Goal: Contribute content: Add original content to the website for others to see

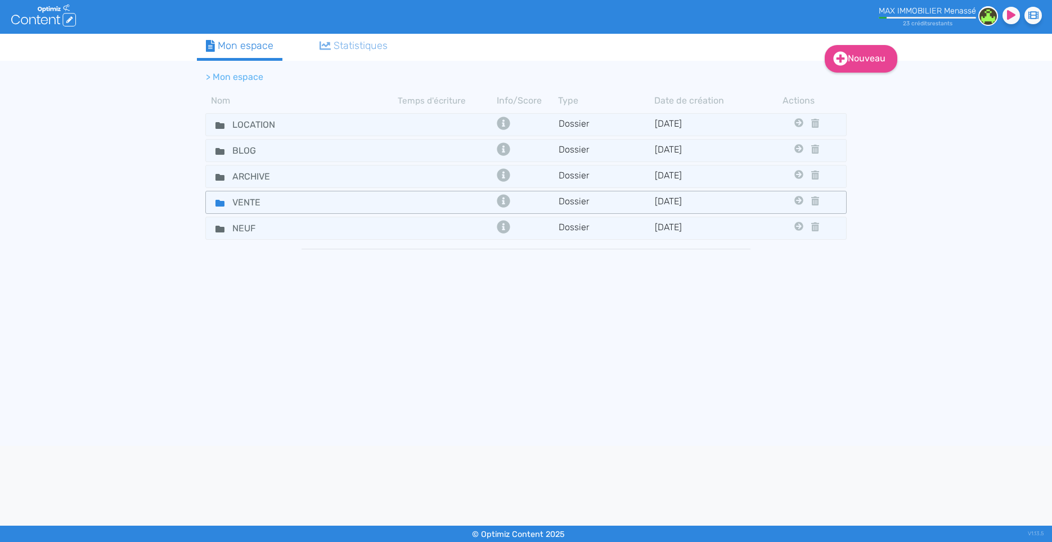
click at [391, 201] on div "VENTE" at bounding box center [302, 202] width 190 height 16
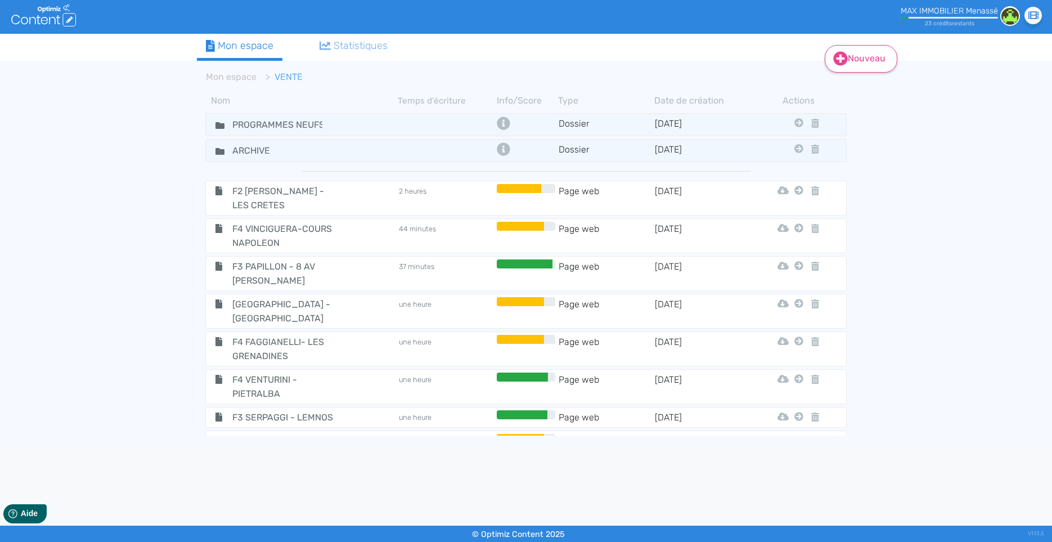
click at [867, 58] on link "Nouveau" at bounding box center [861, 59] width 73 height 28
click at [861, 80] on button "Contenu" at bounding box center [869, 87] width 90 height 18
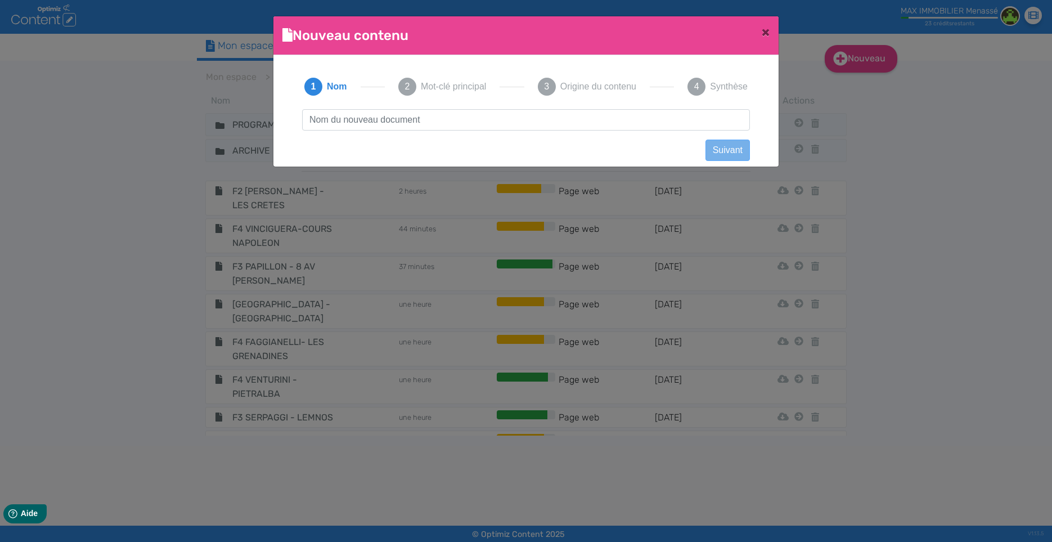
scroll to position [1, 0]
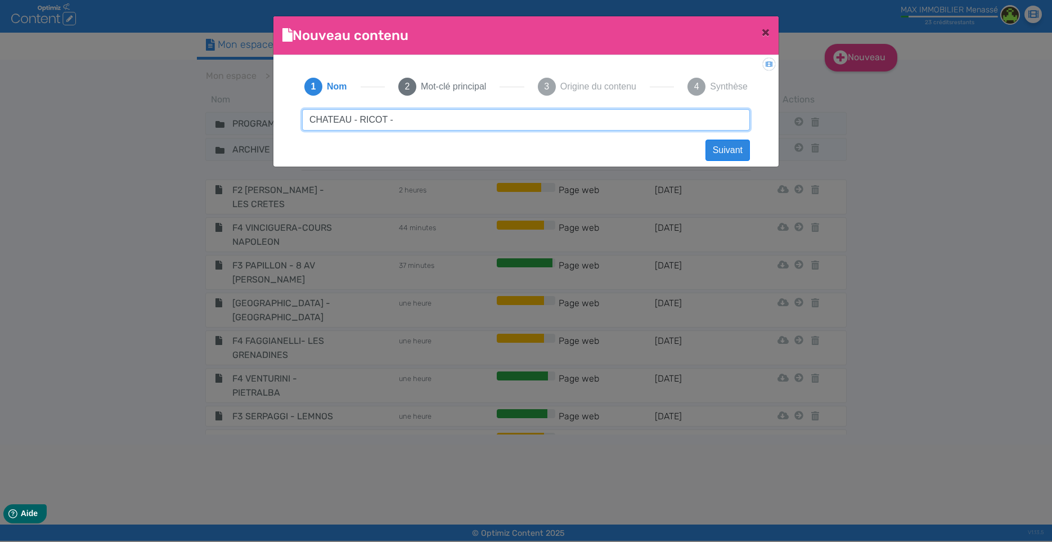
click at [417, 119] on input "CHATEAU - RICOT -" at bounding box center [526, 119] width 448 height 21
type input "CHATEAU - RICOT - VICO"
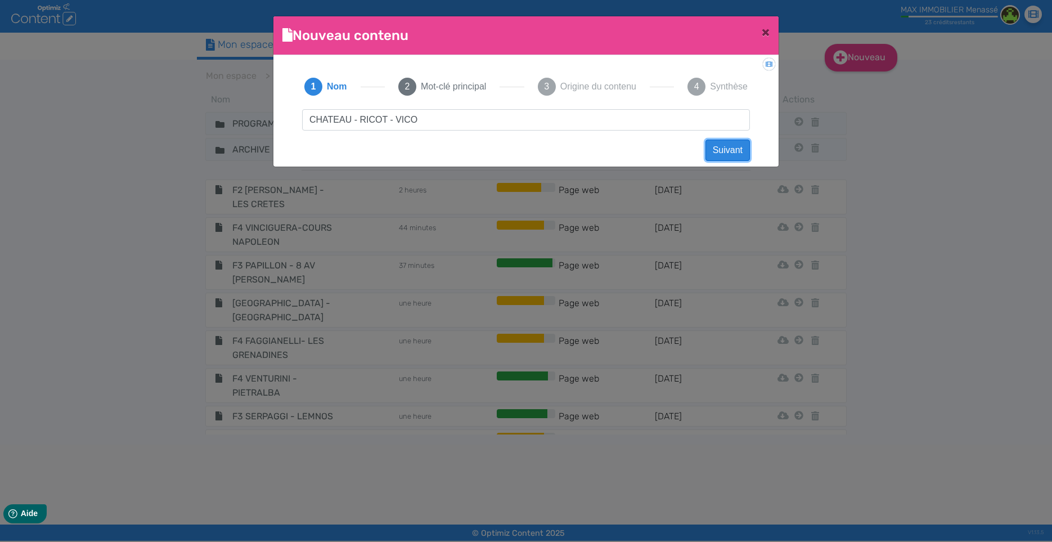
click at [736, 147] on button "Suivant" at bounding box center [728, 150] width 44 height 21
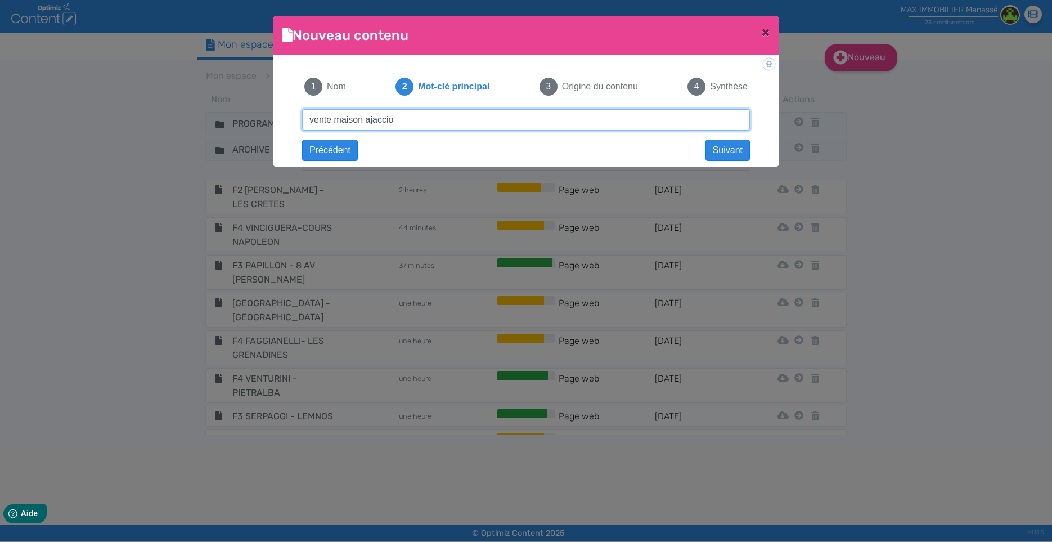
type input "vente maison ajaccio"
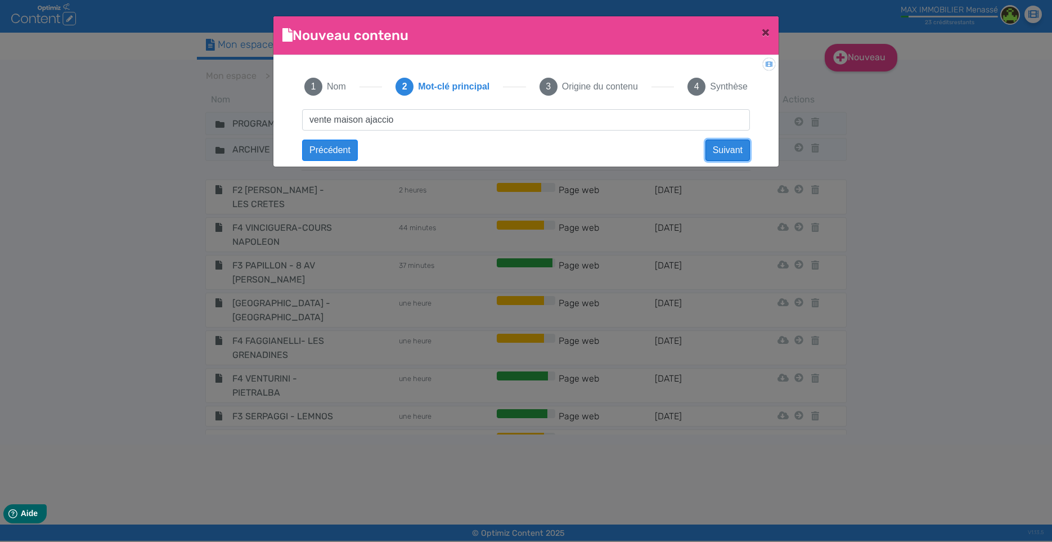
click at [726, 153] on button "Suivant" at bounding box center [728, 150] width 44 height 21
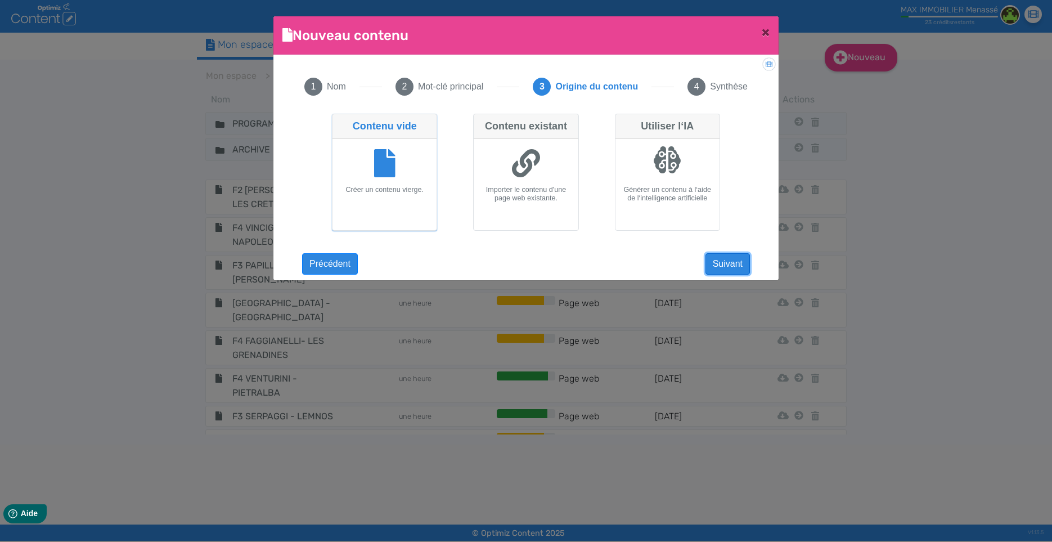
click at [727, 262] on button "Suivant" at bounding box center [728, 263] width 44 height 21
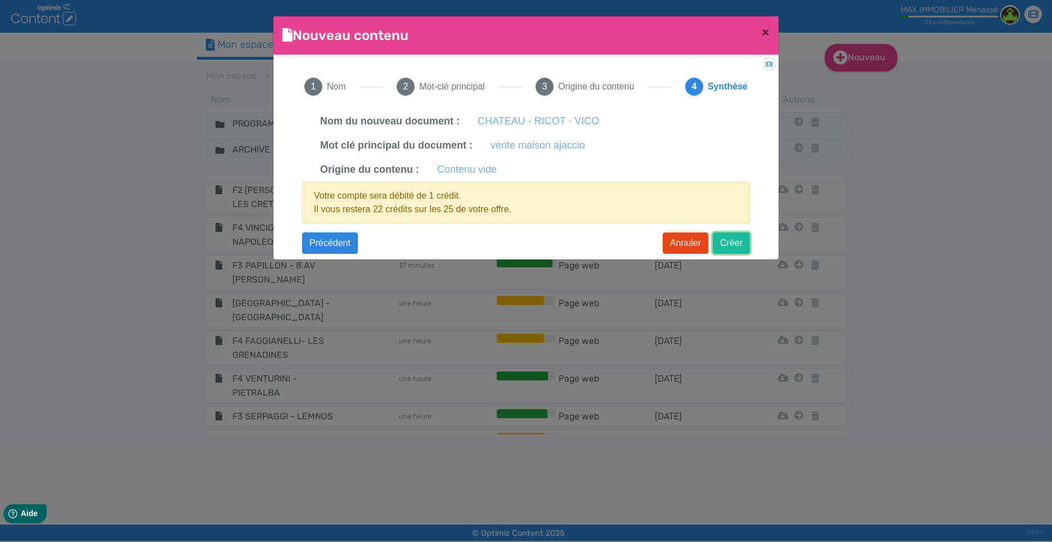
click at [730, 241] on button "Créer" at bounding box center [731, 242] width 37 height 21
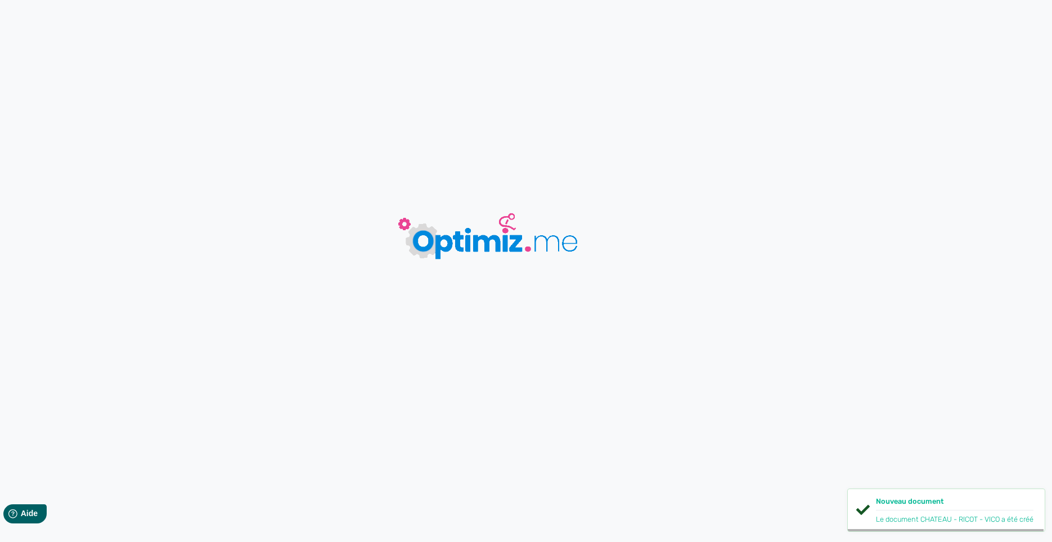
type input "CHATEAU - RICOT - VICO"
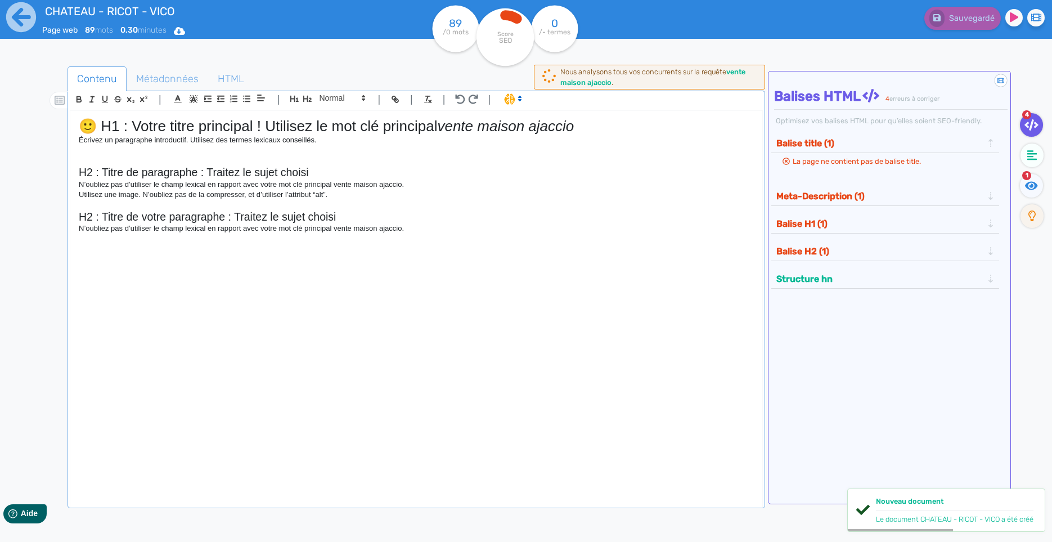
click at [132, 118] on h1 "🙂 H1 : Votre titre principal ! Utilisez le mot clé principal vente maison ajacc…" at bounding box center [416, 126] width 675 height 17
click at [119, 144] on p "Écrivez un paragraphe introductif. Utilisez des termes lexicaux conseillés." at bounding box center [416, 140] width 675 height 10
click at [124, 137] on p "Écrivez un paragraphe introductif. Utilisez des termes lexicaux conseillés." at bounding box center [416, 140] width 675 height 10
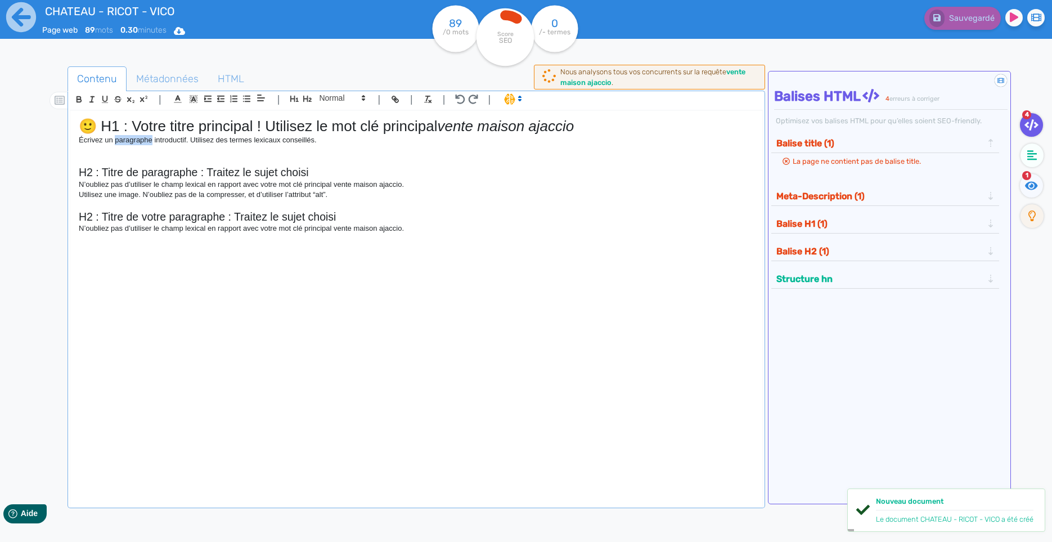
click at [124, 137] on p "Écrivez un paragraphe introductif. Utilisez des termes lexicaux conseillés." at bounding box center [416, 140] width 675 height 10
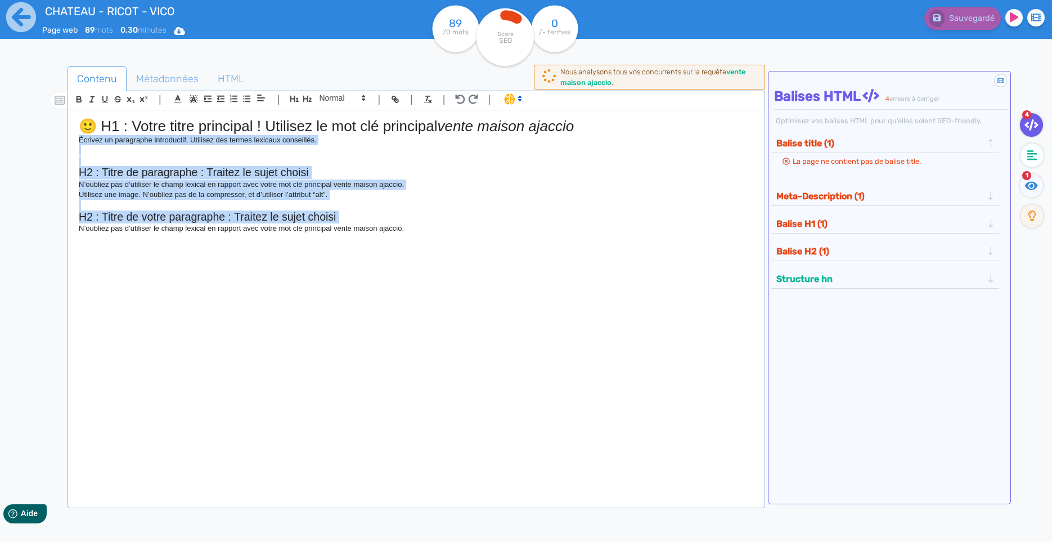
drag, startPoint x: 124, startPoint y: 137, endPoint x: 173, endPoint y: 322, distance: 191.5
click at [173, 322] on div "🙂 H1 : Votre titre principal ! Utilisez le mot clé principal vente maison ajacc…" at bounding box center [416, 300] width 692 height 379
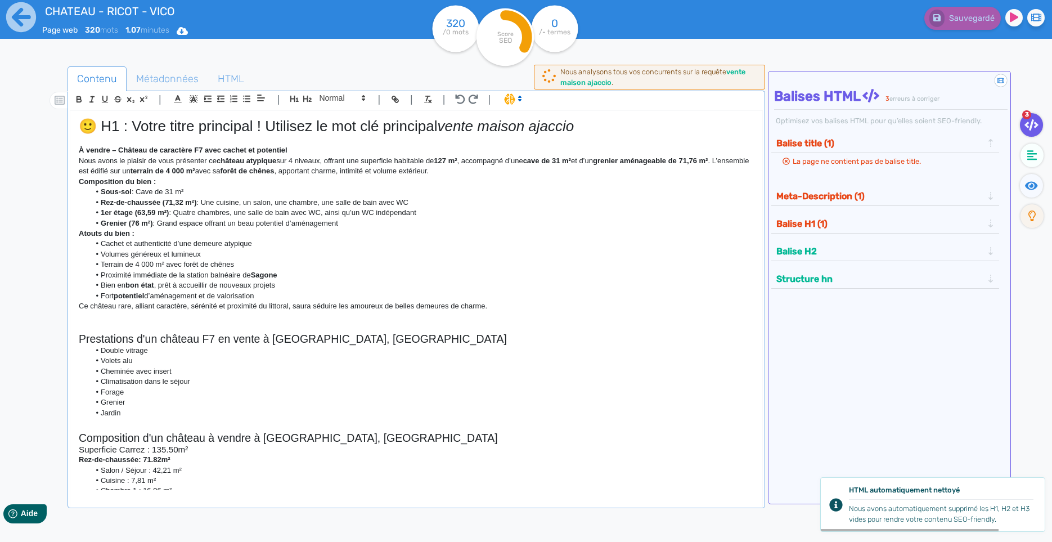
click at [113, 128] on h1 "🙂 H1 : Votre titre principal ! Utilisez le mot clé principal vente maison ajacc…" at bounding box center [416, 126] width 675 height 17
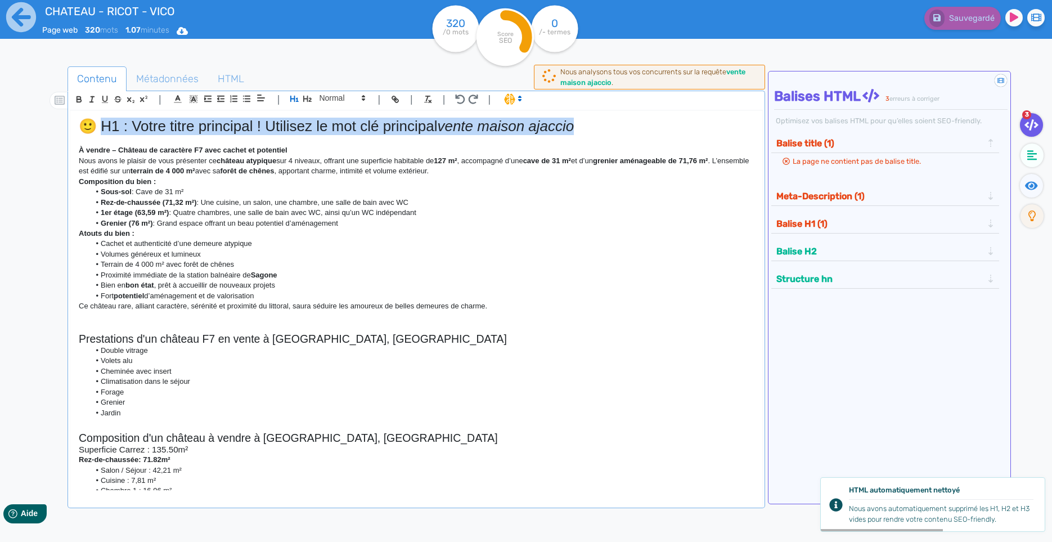
drag, startPoint x: 113, startPoint y: 128, endPoint x: 597, endPoint y: 122, distance: 483.5
click at [597, 122] on h1 "🙂 H1 : Votre titre principal ! Utilisez le mot clé principal vente maison ajacc…" at bounding box center [416, 126] width 675 height 17
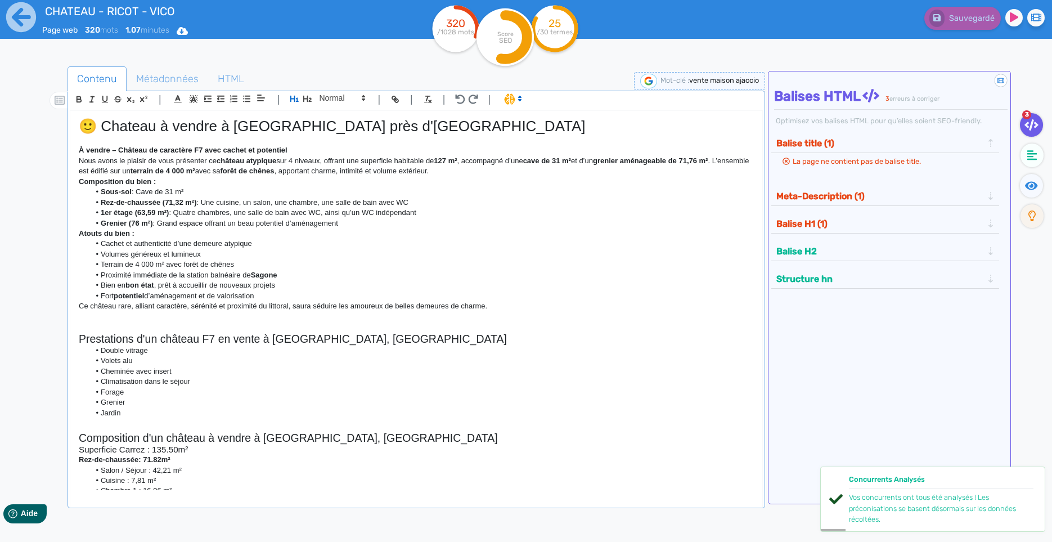
click at [708, 83] on span "vente maison ajaccio" at bounding box center [724, 80] width 70 height 8
click at [637, 83] on input "vente maison ajaccio" at bounding box center [669, 80] width 135 height 13
type input "vente chateau ajaccio"
click at [741, 83] on icon at bounding box center [743, 79] width 9 height 9
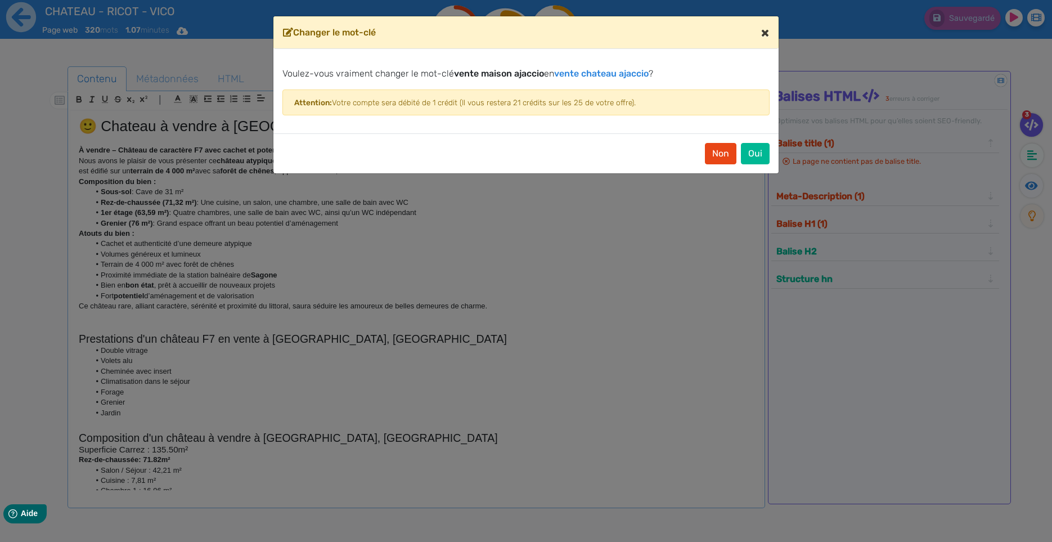
click at [767, 30] on span "×" at bounding box center [766, 33] width 8 height 16
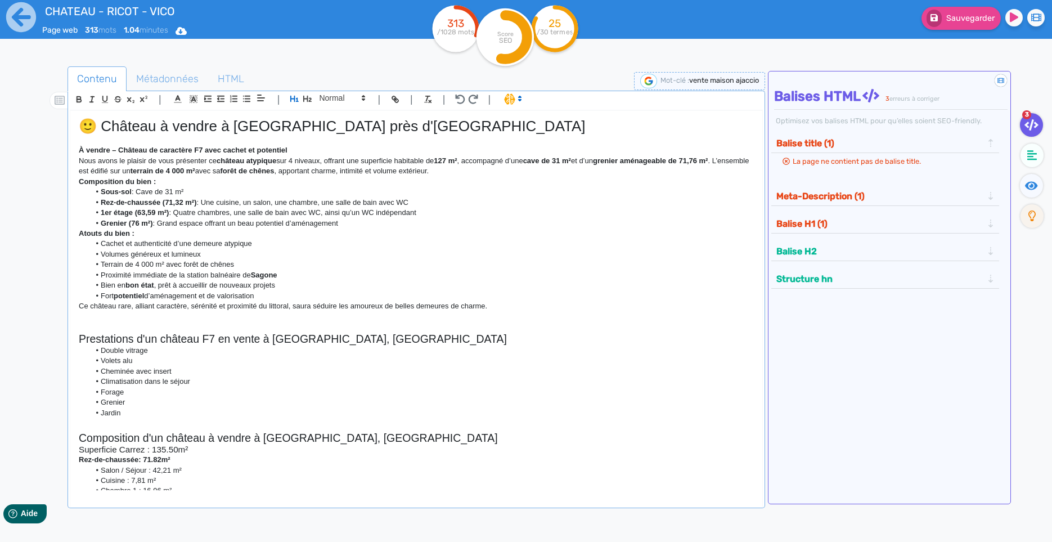
click at [253, 127] on h1 "🙂 Château à vendre à [GEOGRAPHIC_DATA] près d'[GEOGRAPHIC_DATA]" at bounding box center [416, 126] width 675 height 17
click at [82, 161] on p "Nous avons le plaisir de vous présenter ce château atypique sur 4 niveaux, offr…" at bounding box center [416, 166] width 675 height 21
drag, startPoint x: 82, startPoint y: 161, endPoint x: 136, endPoint y: 142, distance: 56.8
click at [110, 162] on p "Nous avons le plaisir de vous présenter ce château atypique sur 4 niveaux, offr…" at bounding box center [416, 166] width 675 height 21
click at [106, 154] on strong "À vendre – Château de caractère F7 avec cachet et potentiel" at bounding box center [183, 150] width 209 height 8
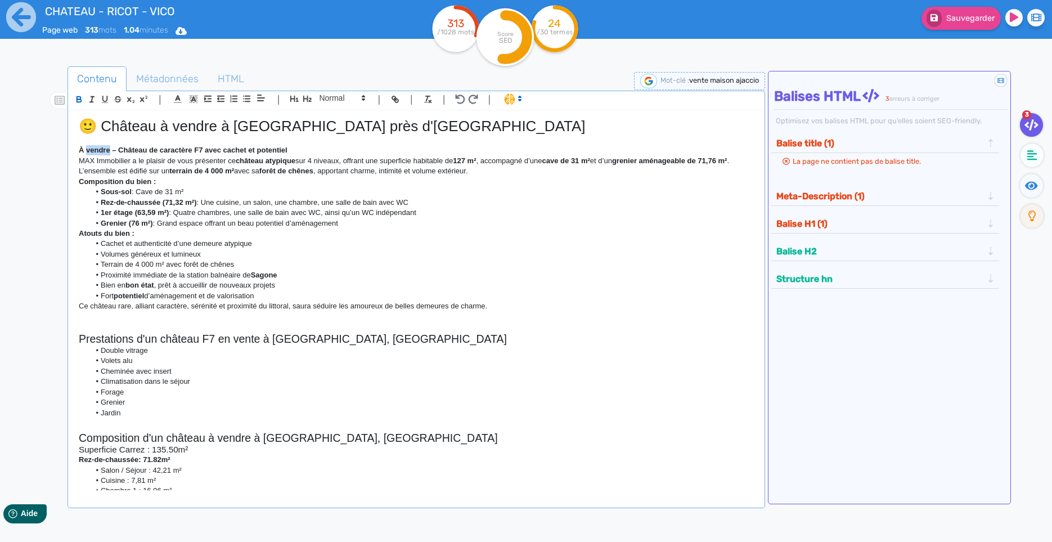
click at [106, 154] on strong "À vendre – Château de caractère F7 avec cachet et potentiel" at bounding box center [183, 150] width 209 height 8
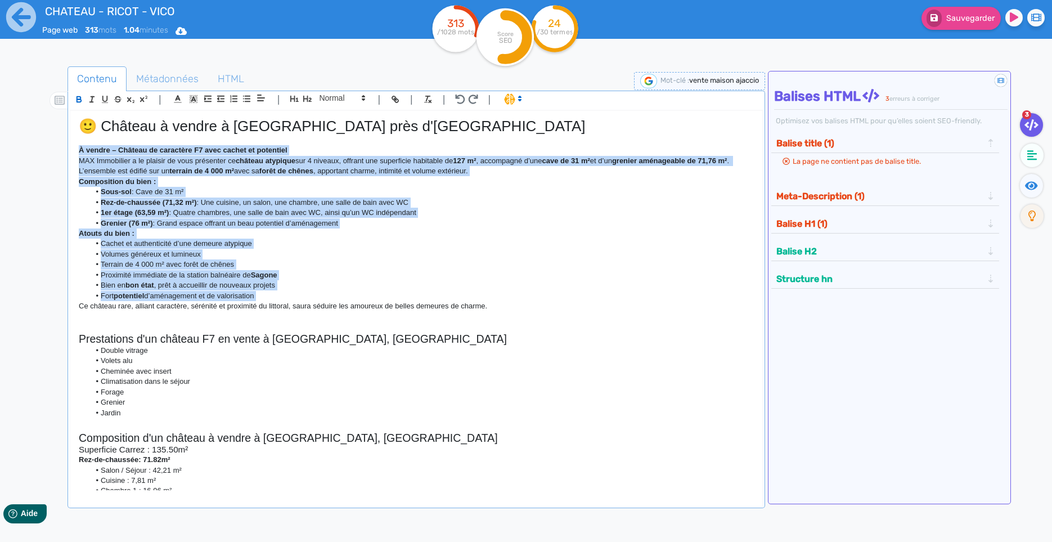
drag, startPoint x: 106, startPoint y: 154, endPoint x: 214, endPoint y: 308, distance: 187.5
click at [214, 308] on div "🙂 Château à vendre à [GEOGRAPHIC_DATA] près d'[GEOGRAPHIC_DATA] À vendre – Chât…" at bounding box center [416, 300] width 692 height 379
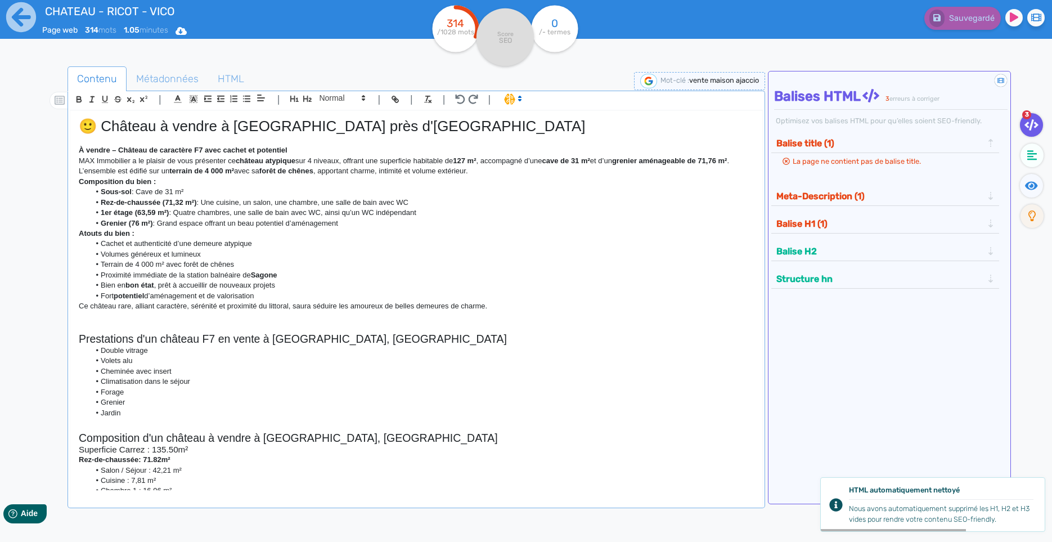
click at [102, 122] on h1 "🙂 Château à vendre à [GEOGRAPHIC_DATA] près d'[GEOGRAPHIC_DATA]" at bounding box center [416, 126] width 675 height 17
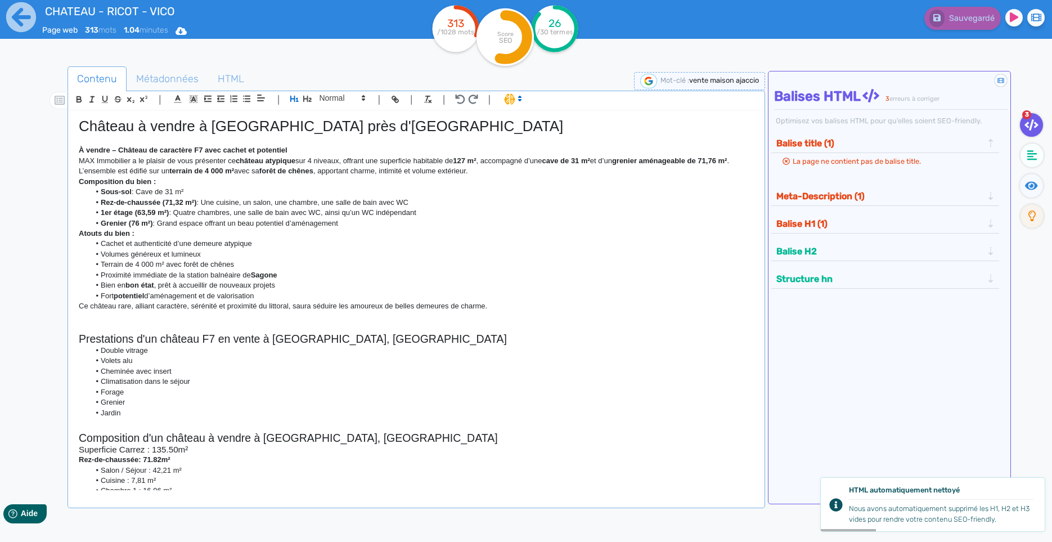
click at [139, 126] on h1 "Château à vendre à [GEOGRAPHIC_DATA] près d'[GEOGRAPHIC_DATA]" at bounding box center [416, 126] width 675 height 17
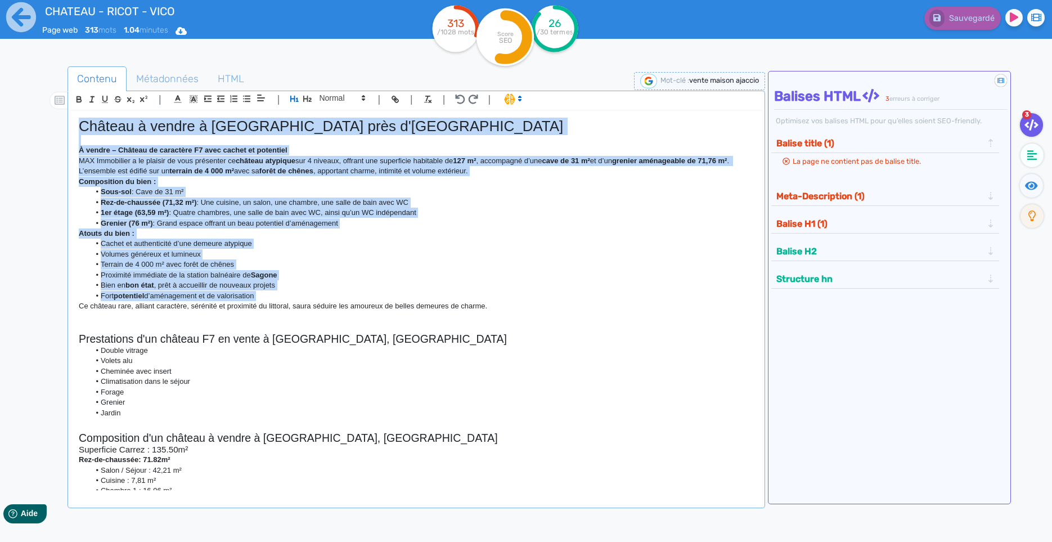
drag, startPoint x: 139, startPoint y: 126, endPoint x: 220, endPoint y: 308, distance: 199.8
click at [220, 308] on div "Château à vendre à [GEOGRAPHIC_DATA] près d'[GEOGRAPHIC_DATA] À vendre – Châtea…" at bounding box center [416, 300] width 692 height 379
click at [514, 102] on span at bounding box center [512, 98] width 26 height 11
click at [528, 142] on span at bounding box center [524, 139] width 41 height 17
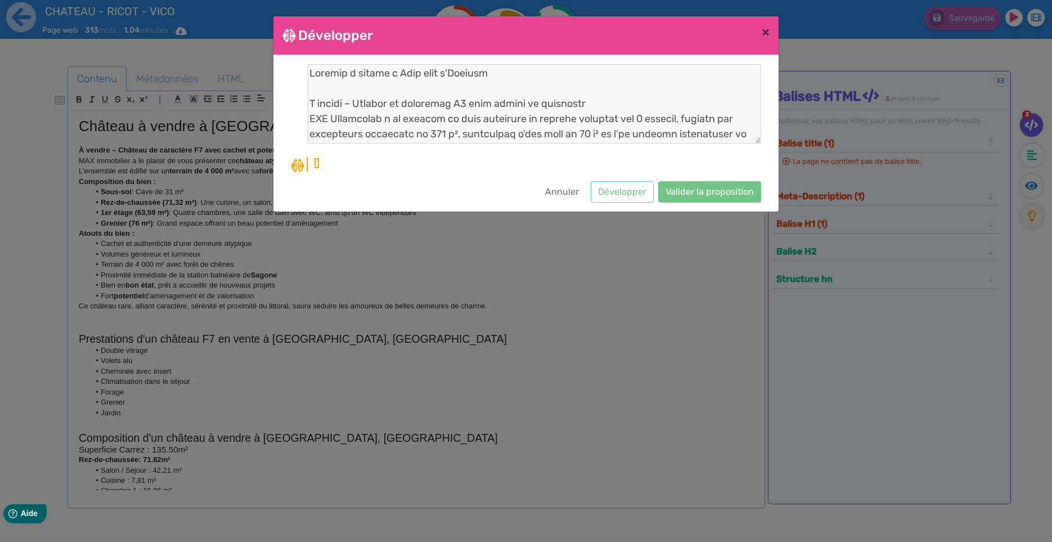
click at [558, 153] on div at bounding box center [526, 118] width 471 height 108
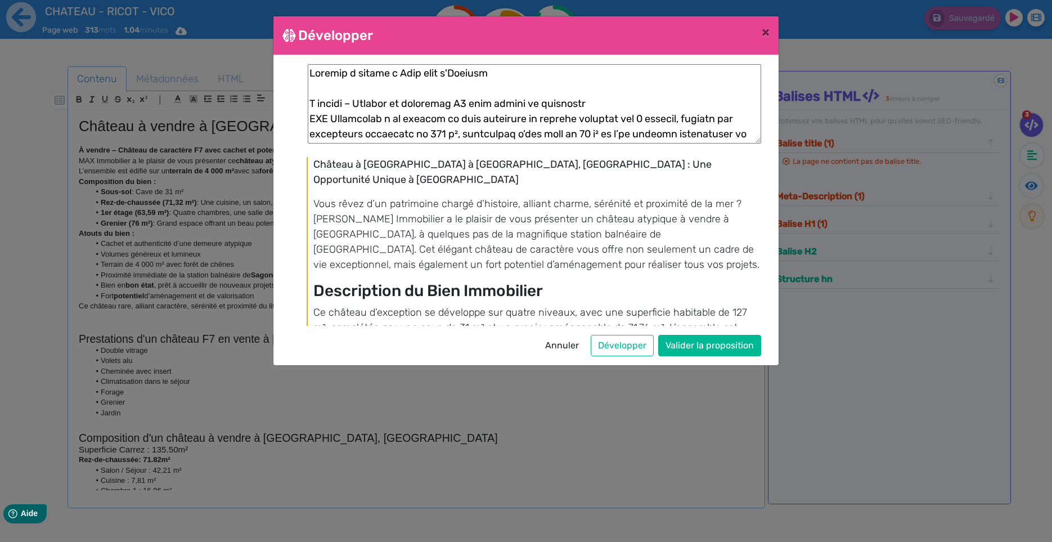
scroll to position [425, 0]
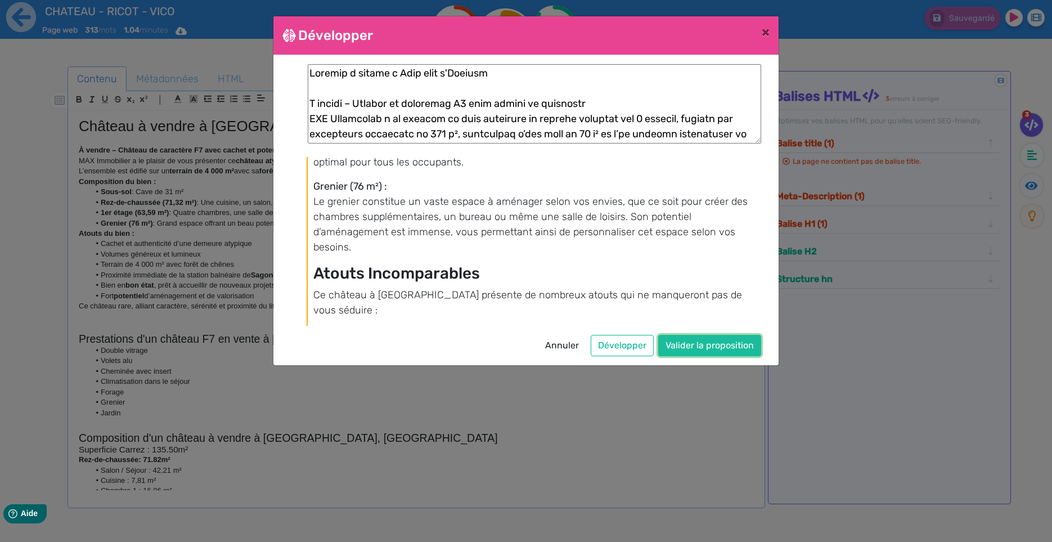
click at [702, 338] on button "Valider la proposition" at bounding box center [710, 345] width 103 height 21
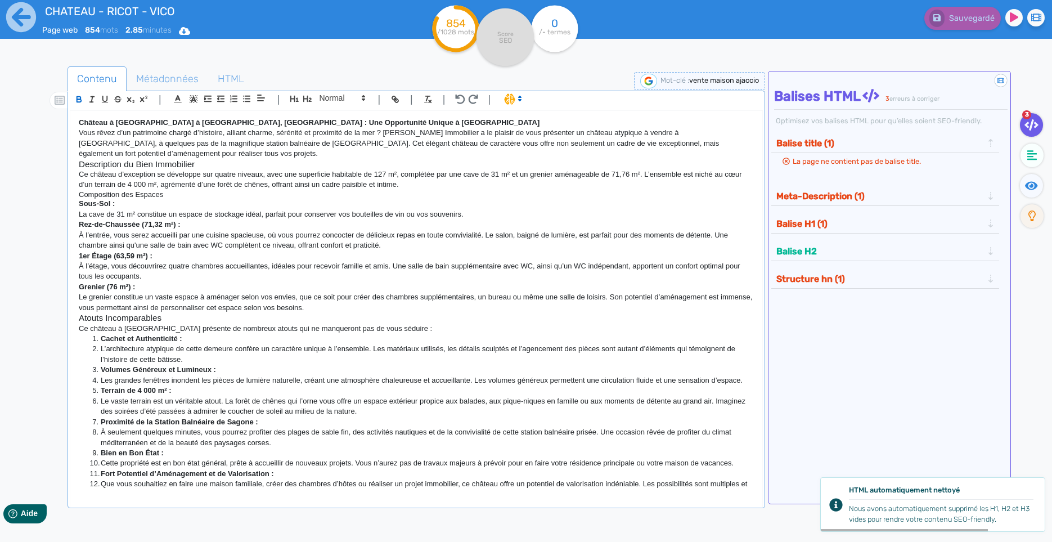
click at [95, 129] on p "Vous rêvez d’un patrimoine chargé d’histoire, alliant charme, sérénité et proxi…" at bounding box center [416, 143] width 675 height 31
click at [97, 124] on strong "Château à [GEOGRAPHIC_DATA] à [GEOGRAPHIC_DATA], [GEOGRAPHIC_DATA] : Une Opport…" at bounding box center [309, 122] width 461 height 8
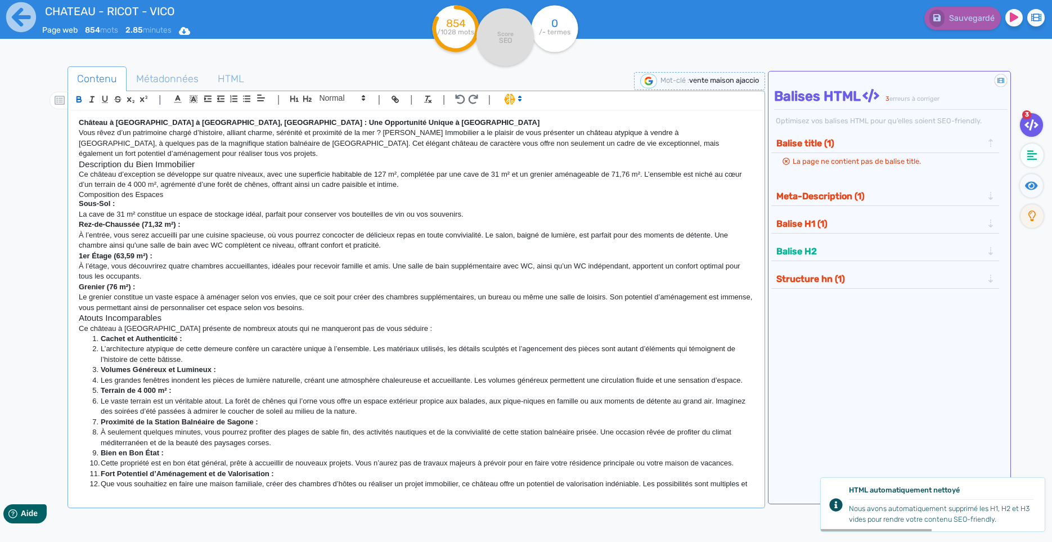
click at [97, 124] on strong "Château à [GEOGRAPHIC_DATA] à [GEOGRAPHIC_DATA], [GEOGRAPHIC_DATA] : Une Opport…" at bounding box center [309, 122] width 461 height 8
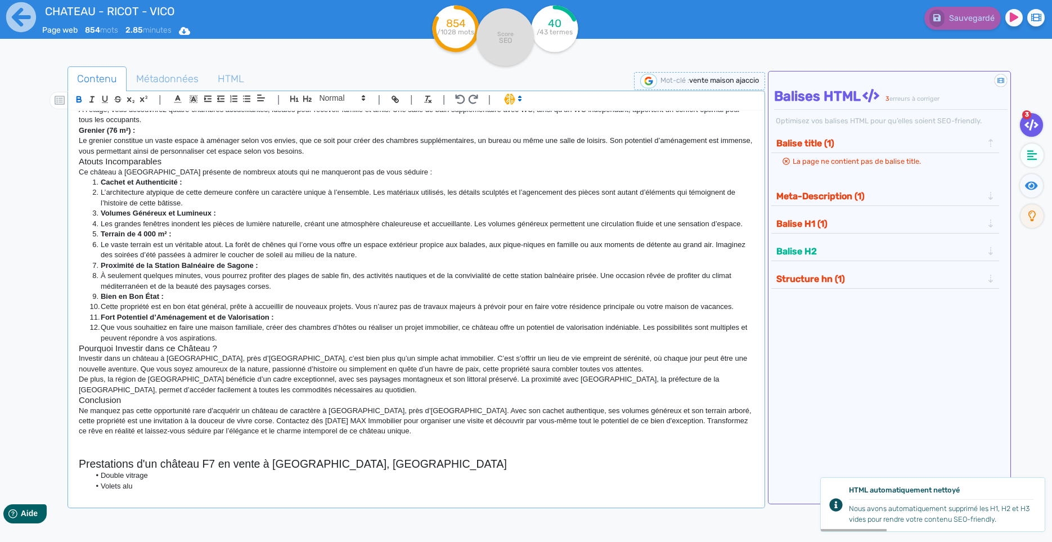
scroll to position [182, 0]
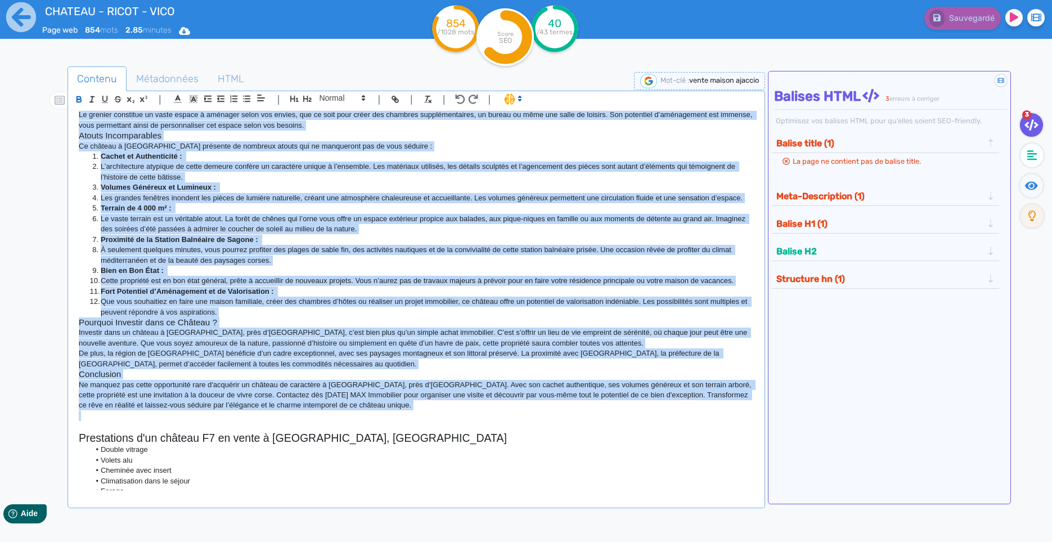
click at [369, 414] on p at bounding box center [416, 416] width 675 height 10
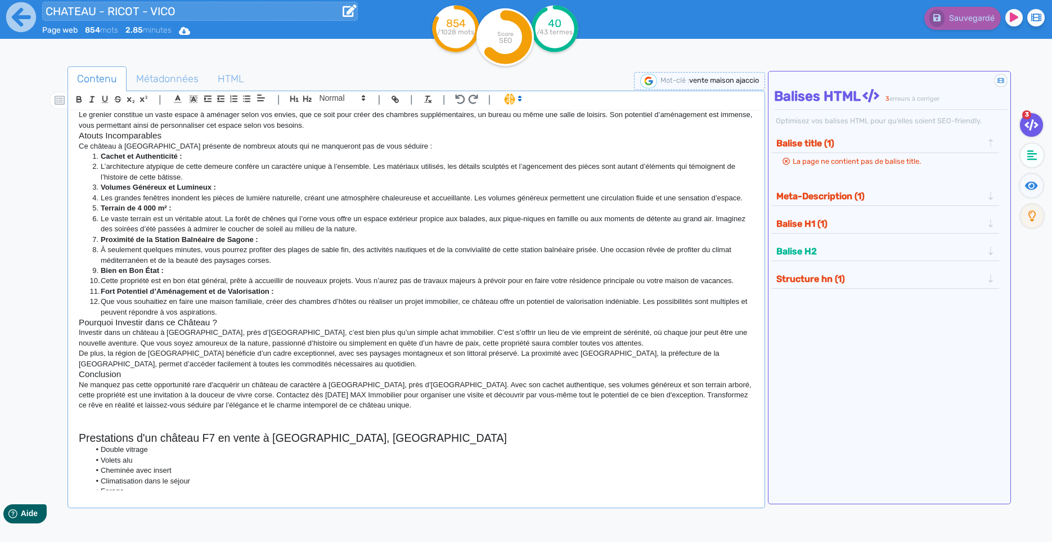
click at [135, 11] on input "CHATEAU - RICOT - VICO" at bounding box center [200, 11] width 316 height 19
